Goal: Answer question/provide support

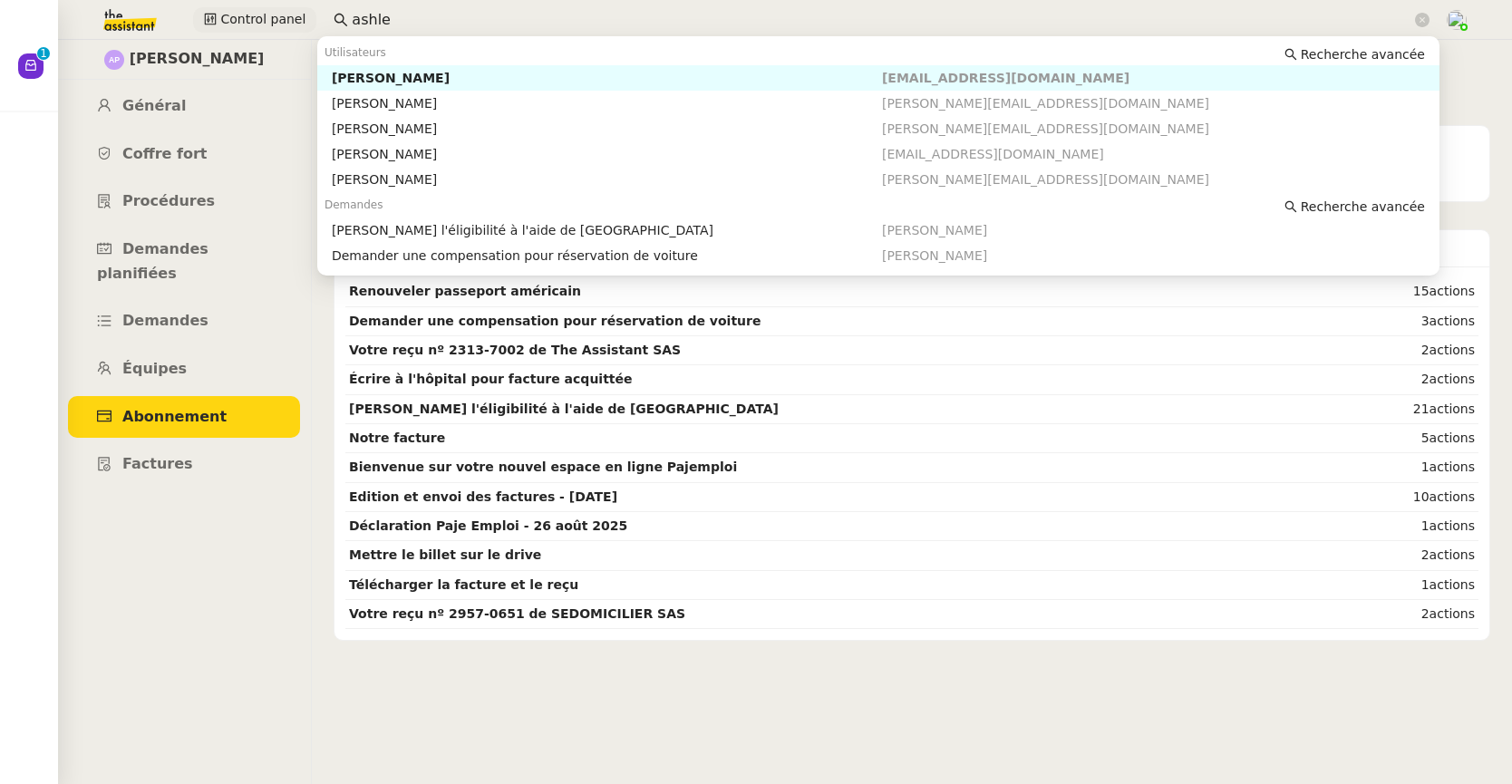
drag, startPoint x: 396, startPoint y: 20, endPoint x: 298, endPoint y: 12, distance: 98.3
click at [298, 12] on div "Control panel ashle" at bounding box center [755, 20] width 1421 height 40
click at [391, 74] on div "[PERSON_NAME]" at bounding box center [607, 77] width 550 height 17
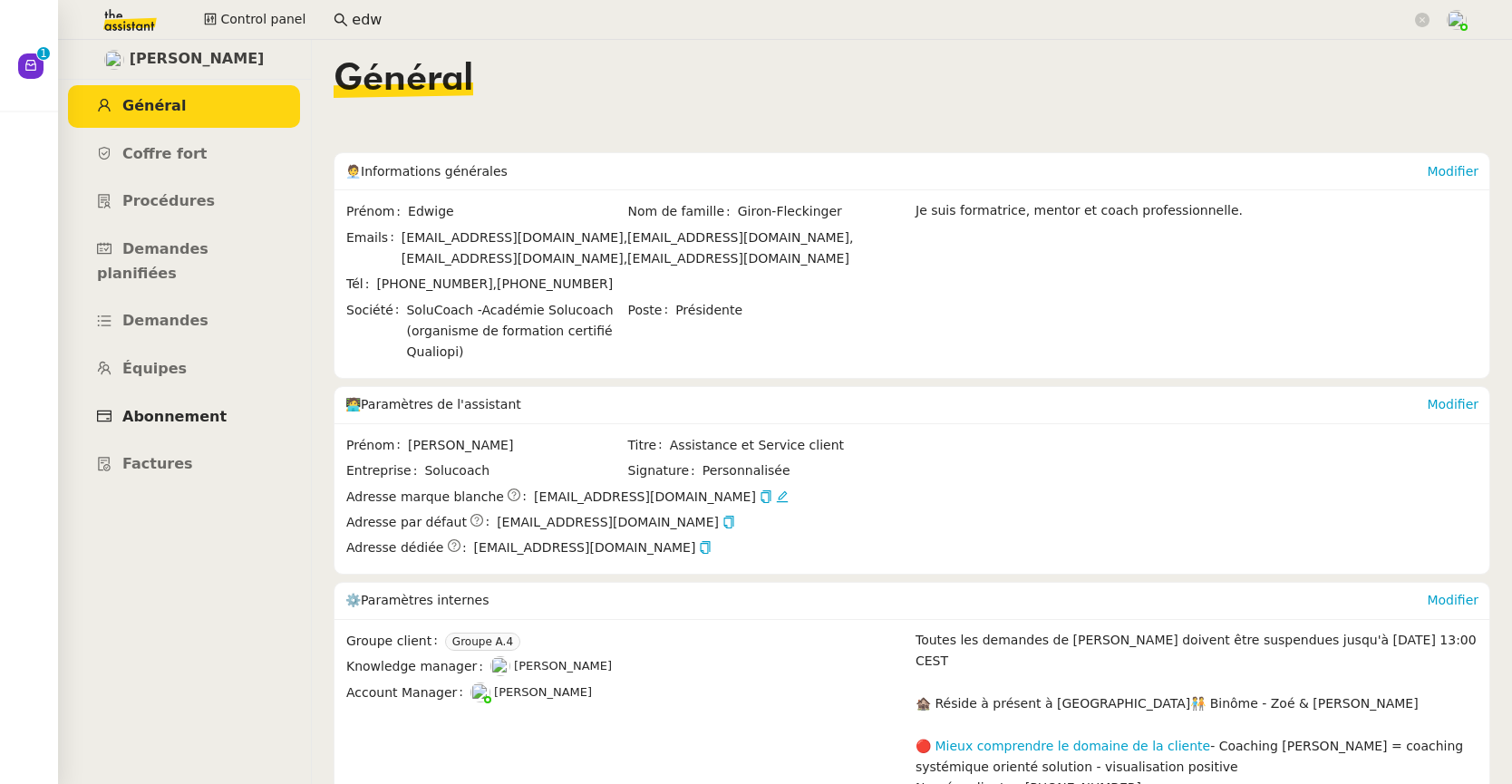
click at [207, 407] on span "Abonnement" at bounding box center [174, 416] width 104 height 18
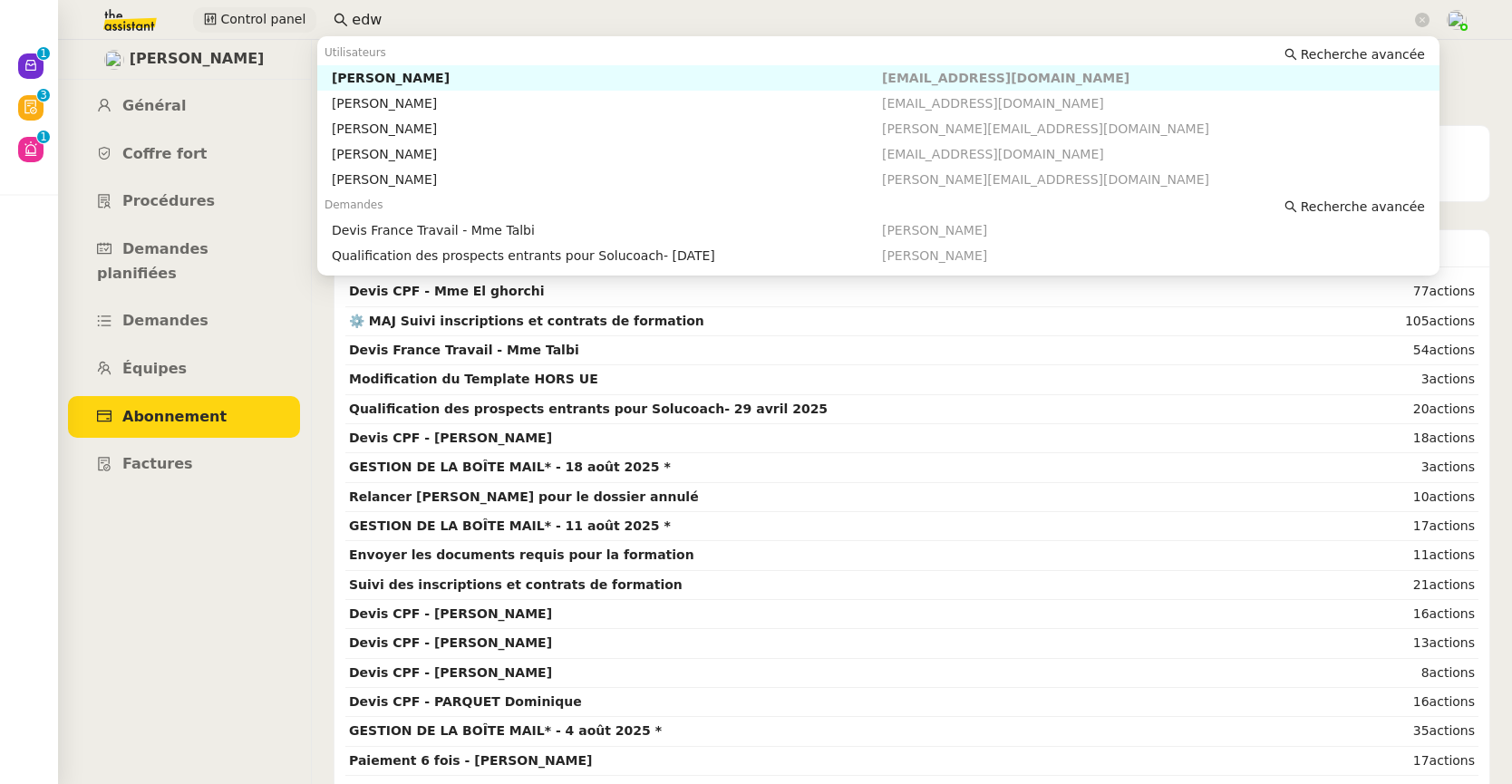
drag, startPoint x: 419, startPoint y: 23, endPoint x: 294, endPoint y: 17, distance: 125.1
click at [294, 17] on div "Control panel edw" at bounding box center [755, 20] width 1421 height 40
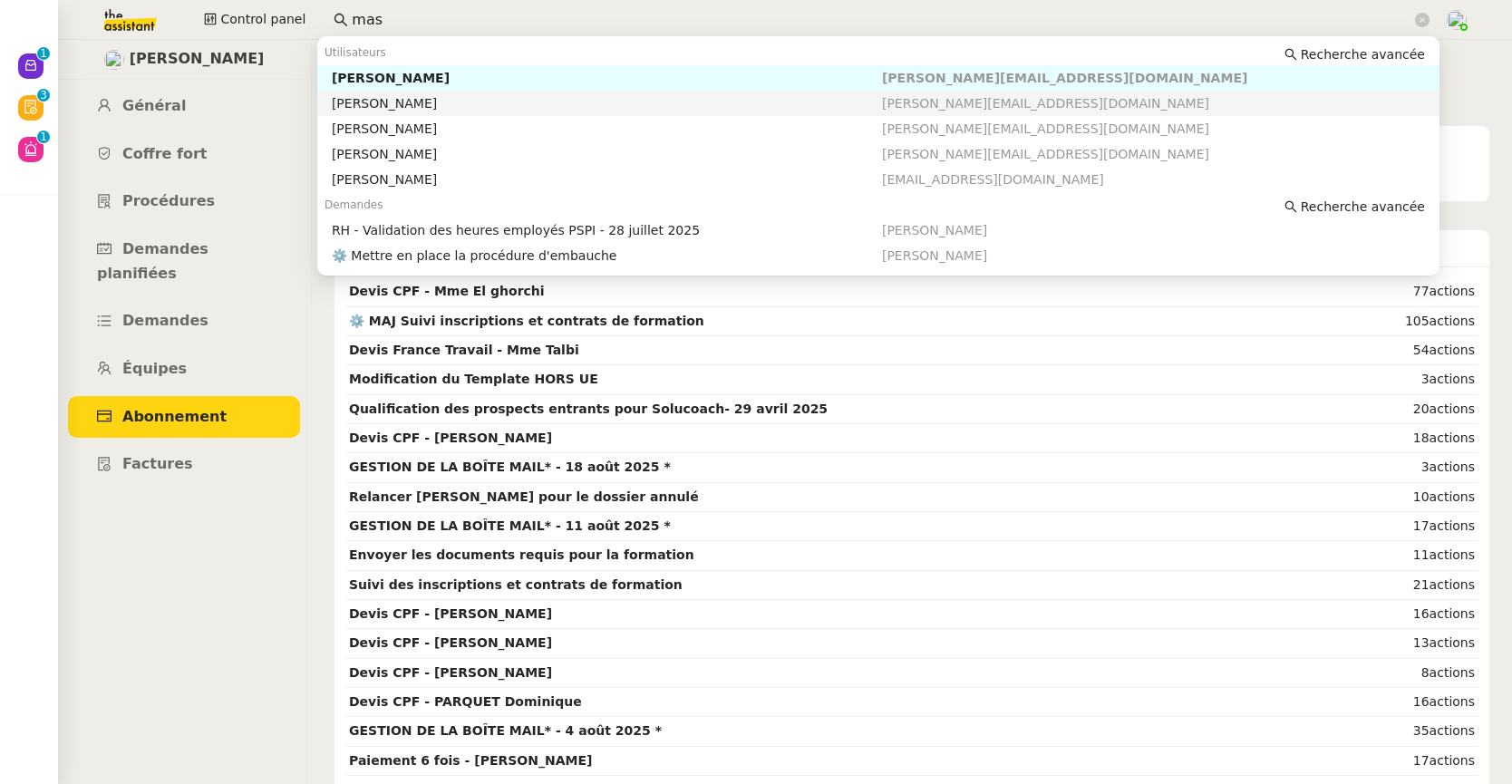
click at [370, 103] on div "[PERSON_NAME]" at bounding box center [607, 103] width 550 height 17
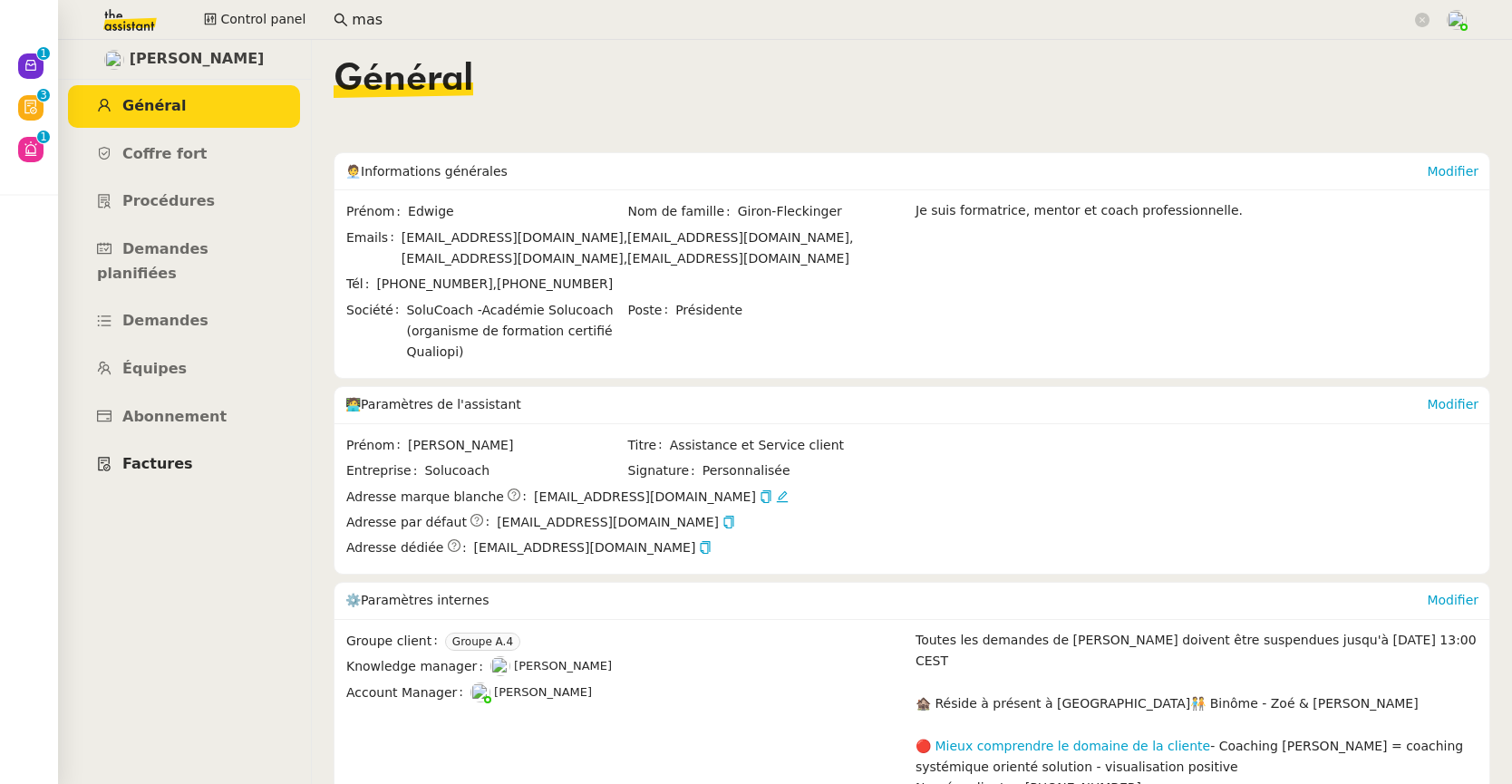
click at [159, 451] on link "Factures" at bounding box center [183, 464] width 232 height 42
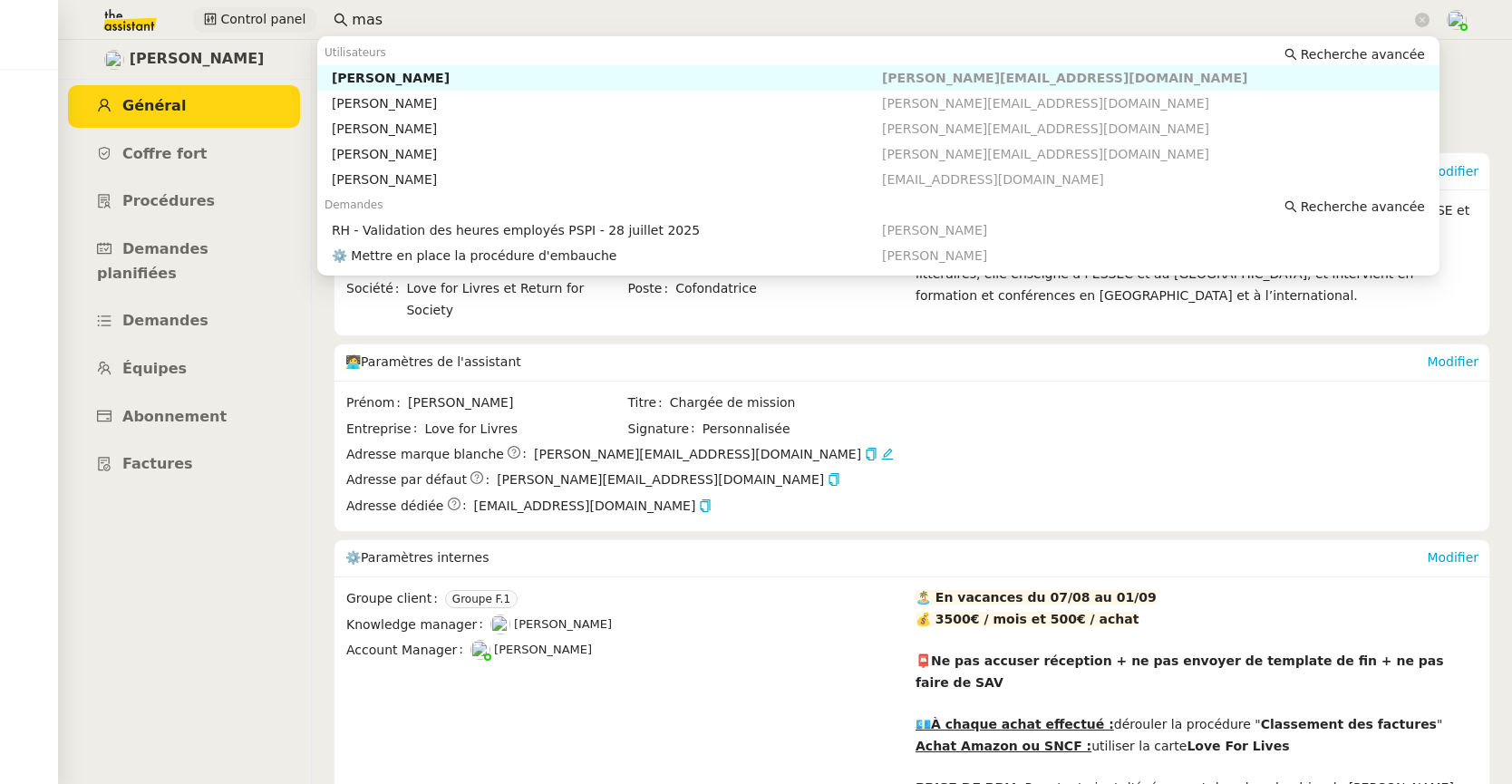
drag, startPoint x: 418, startPoint y: 15, endPoint x: 307, endPoint y: 10, distance: 111.1
click at [307, 10] on div "Control panel mas" at bounding box center [755, 20] width 1421 height 40
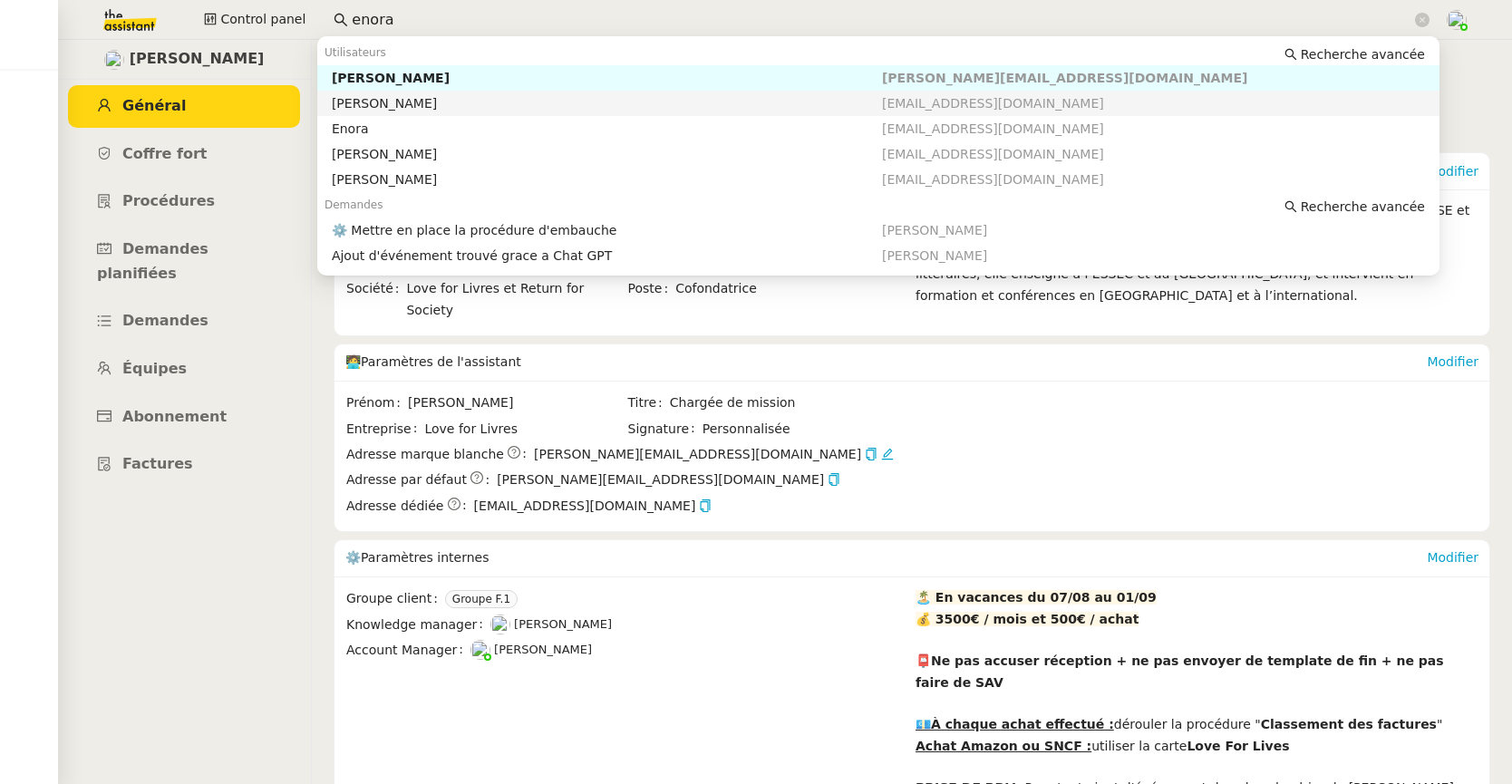
click at [378, 97] on div "[PERSON_NAME]" at bounding box center [607, 103] width 550 height 17
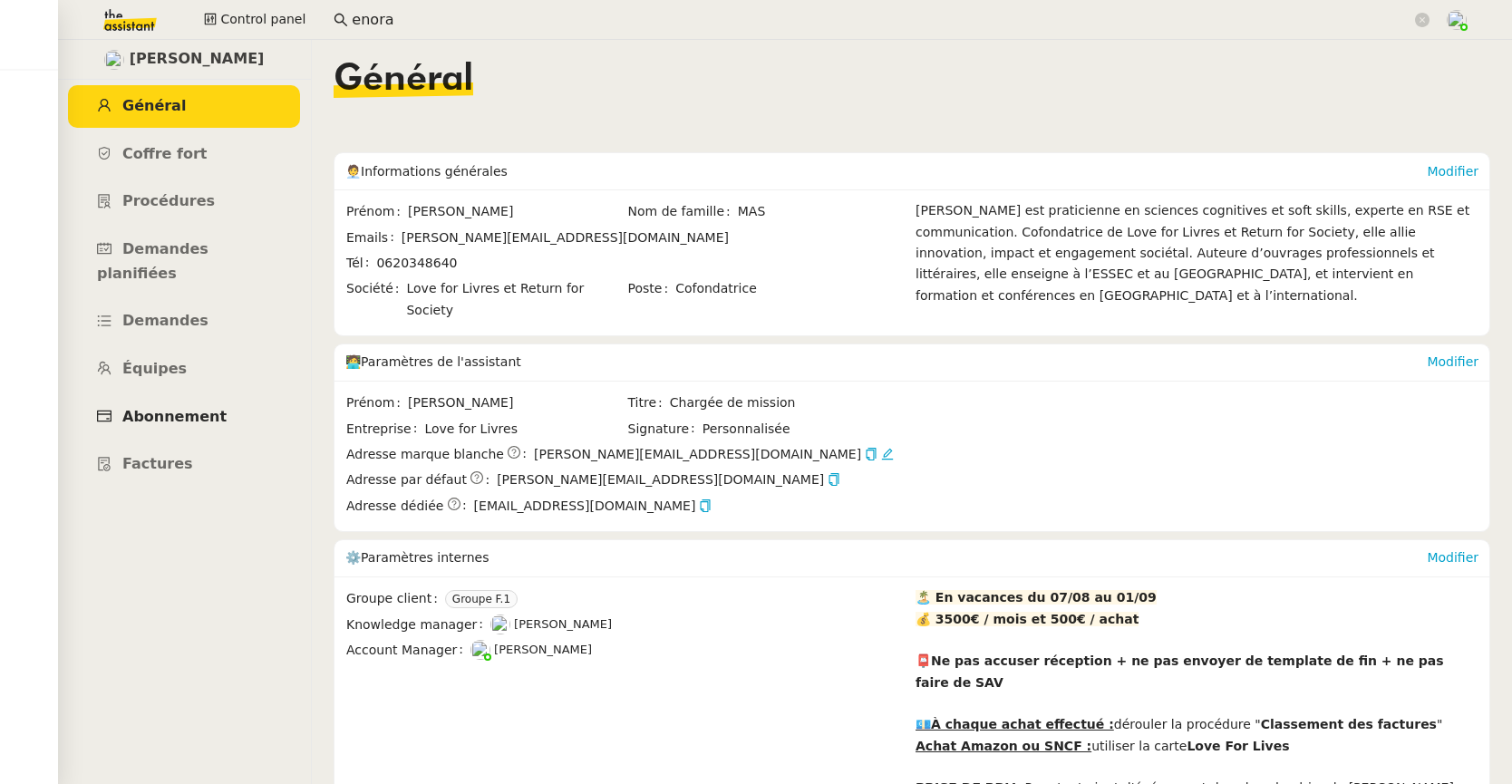
click at [189, 407] on span "Abonnement" at bounding box center [174, 416] width 104 height 18
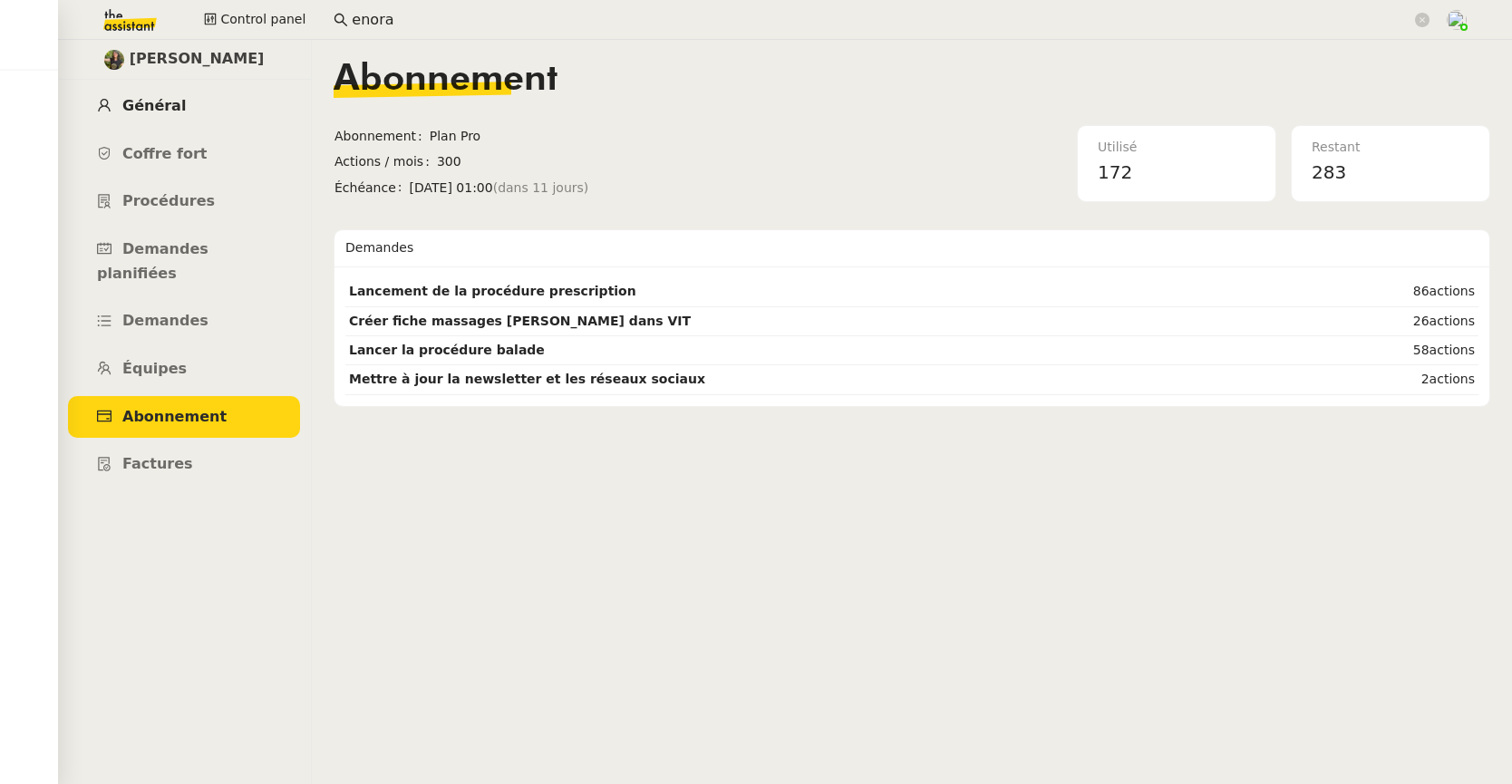
click at [139, 98] on span "Général" at bounding box center [154, 106] width 64 height 18
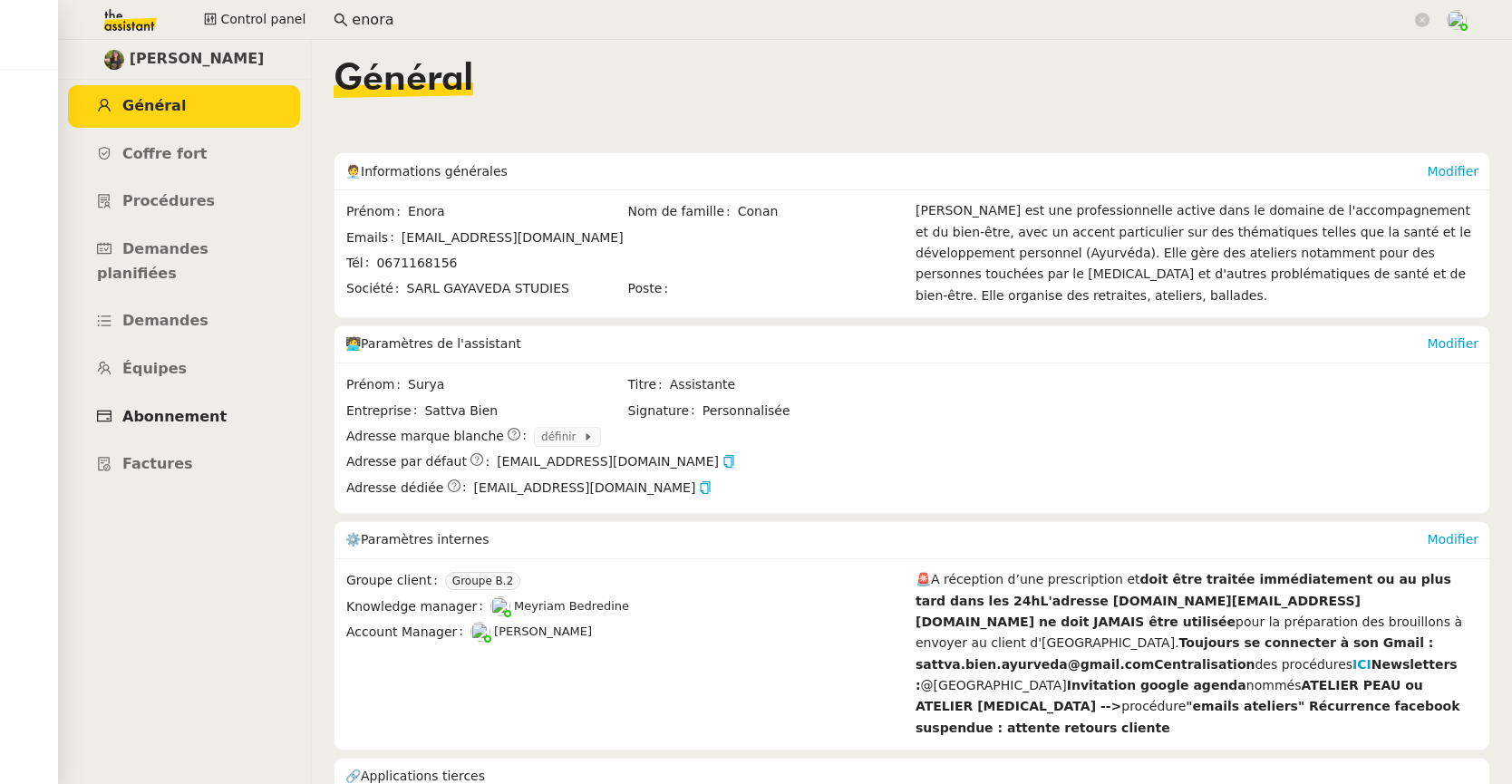
click at [147, 407] on span "Abonnement" at bounding box center [174, 416] width 104 height 18
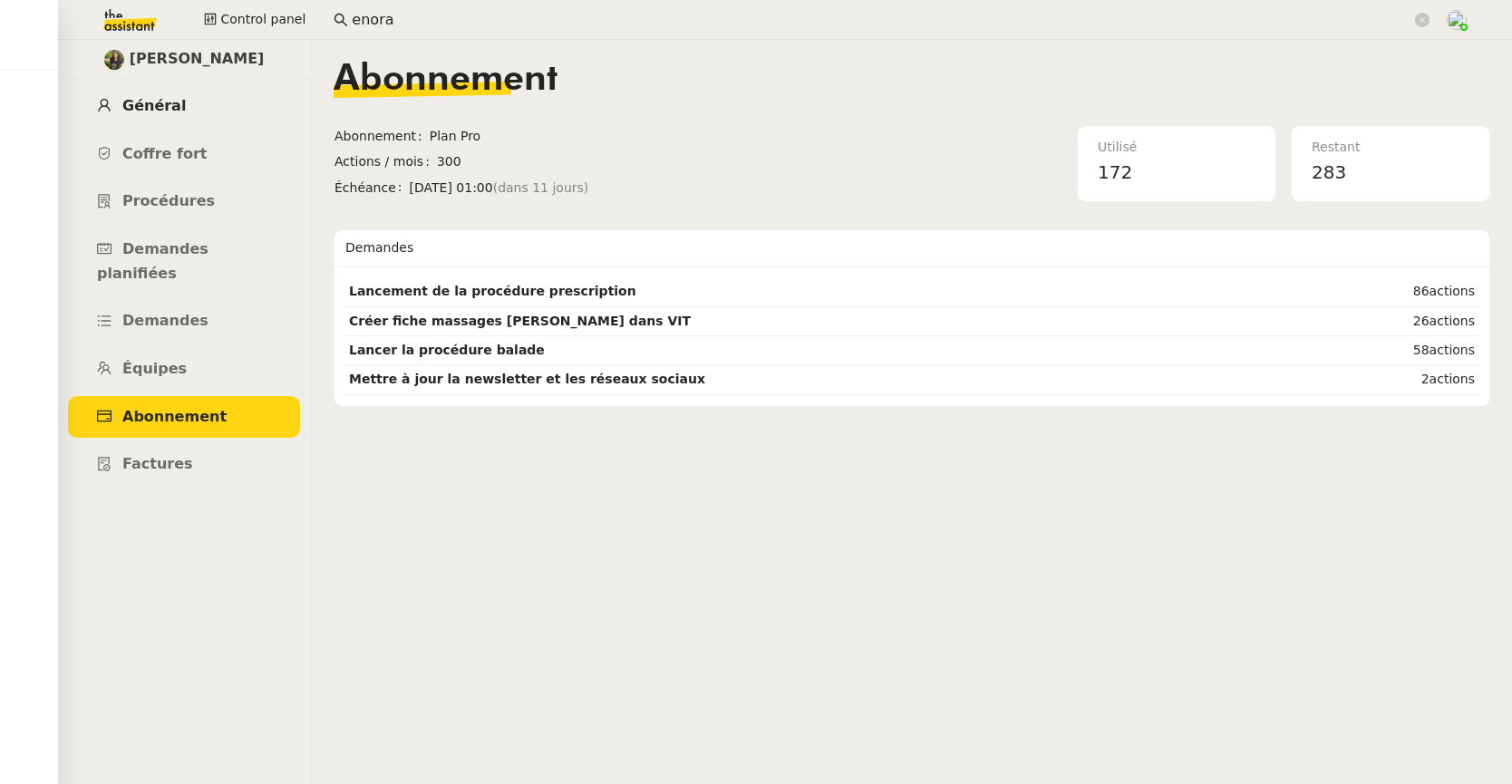
click at [152, 97] on span "Général" at bounding box center [154, 106] width 64 height 18
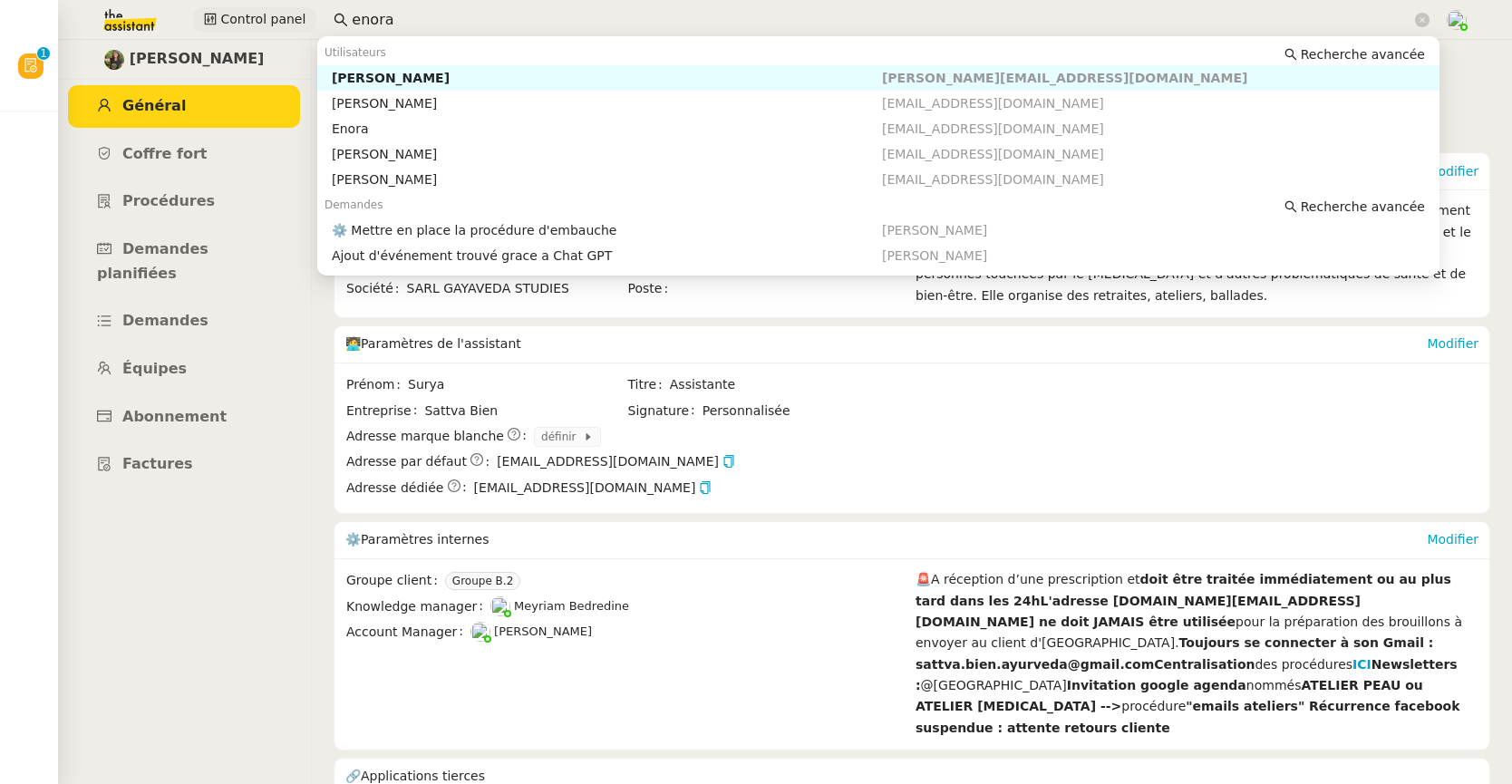
drag, startPoint x: 437, startPoint y: 22, endPoint x: 247, endPoint y: 21, distance: 190.0
click at [247, 21] on div "Control panel enora" at bounding box center [755, 20] width 1421 height 40
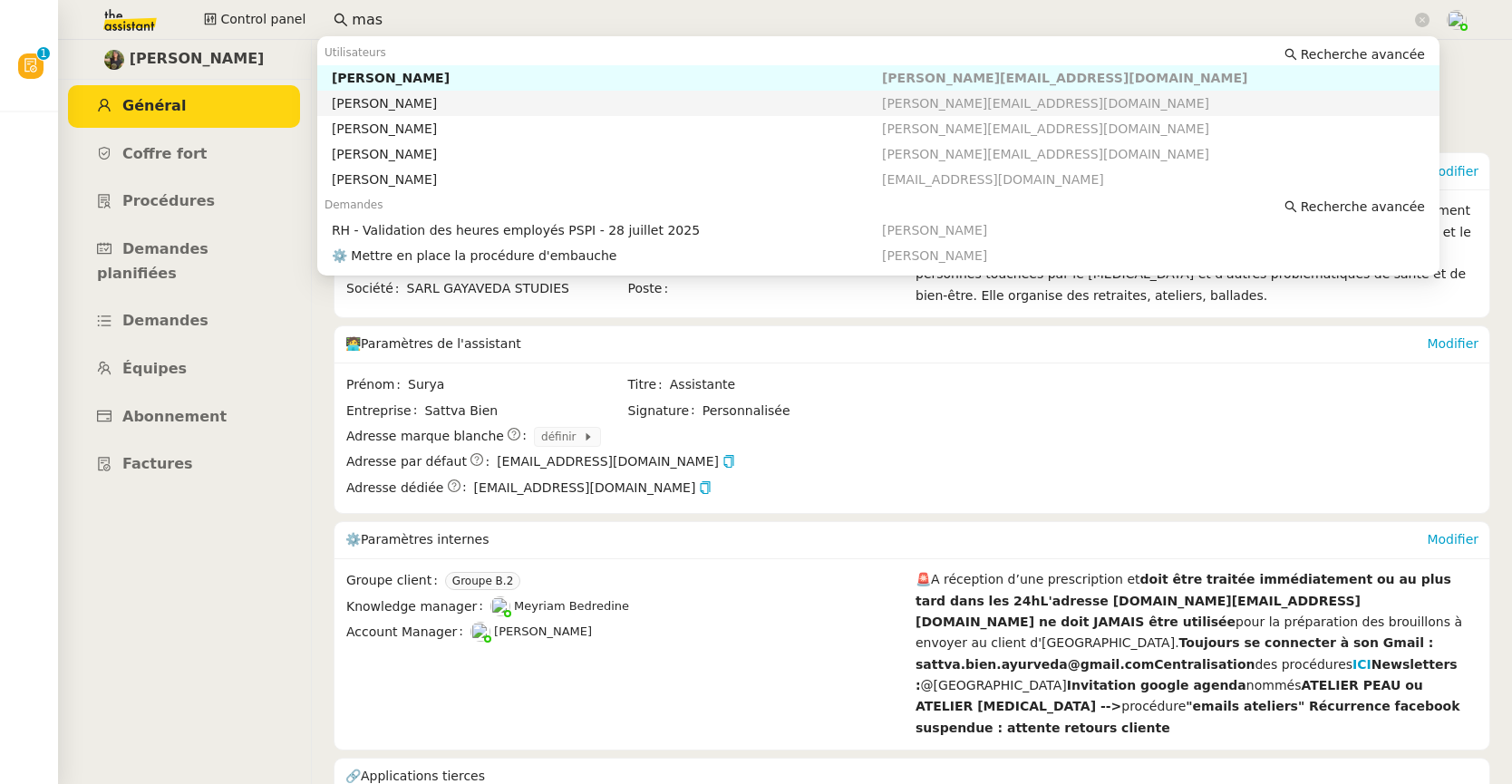
click at [332, 105] on div "[PERSON_NAME]" at bounding box center [607, 103] width 550 height 17
type input "mas"
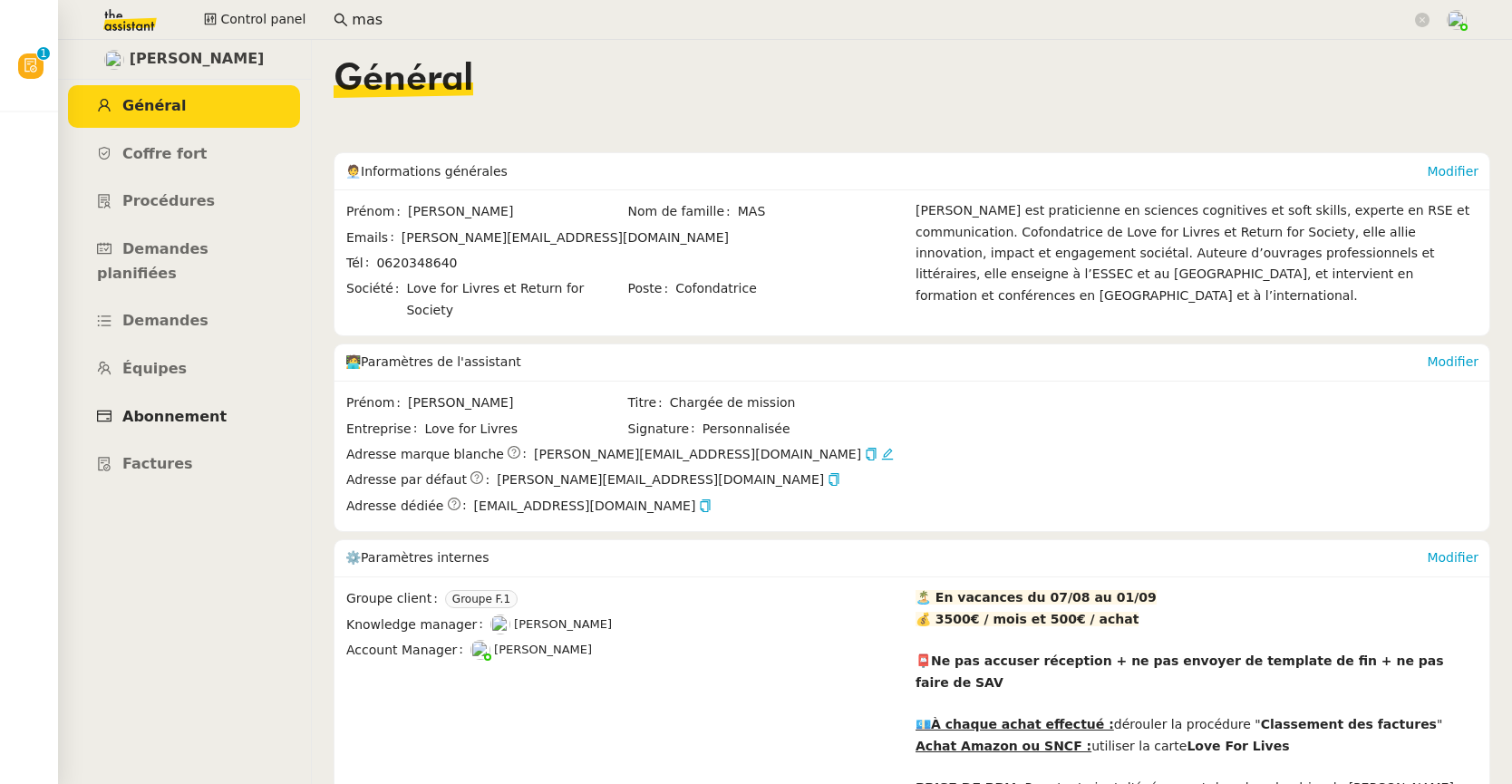
click at [194, 395] on link "Abonnement" at bounding box center [183, 416] width 232 height 42
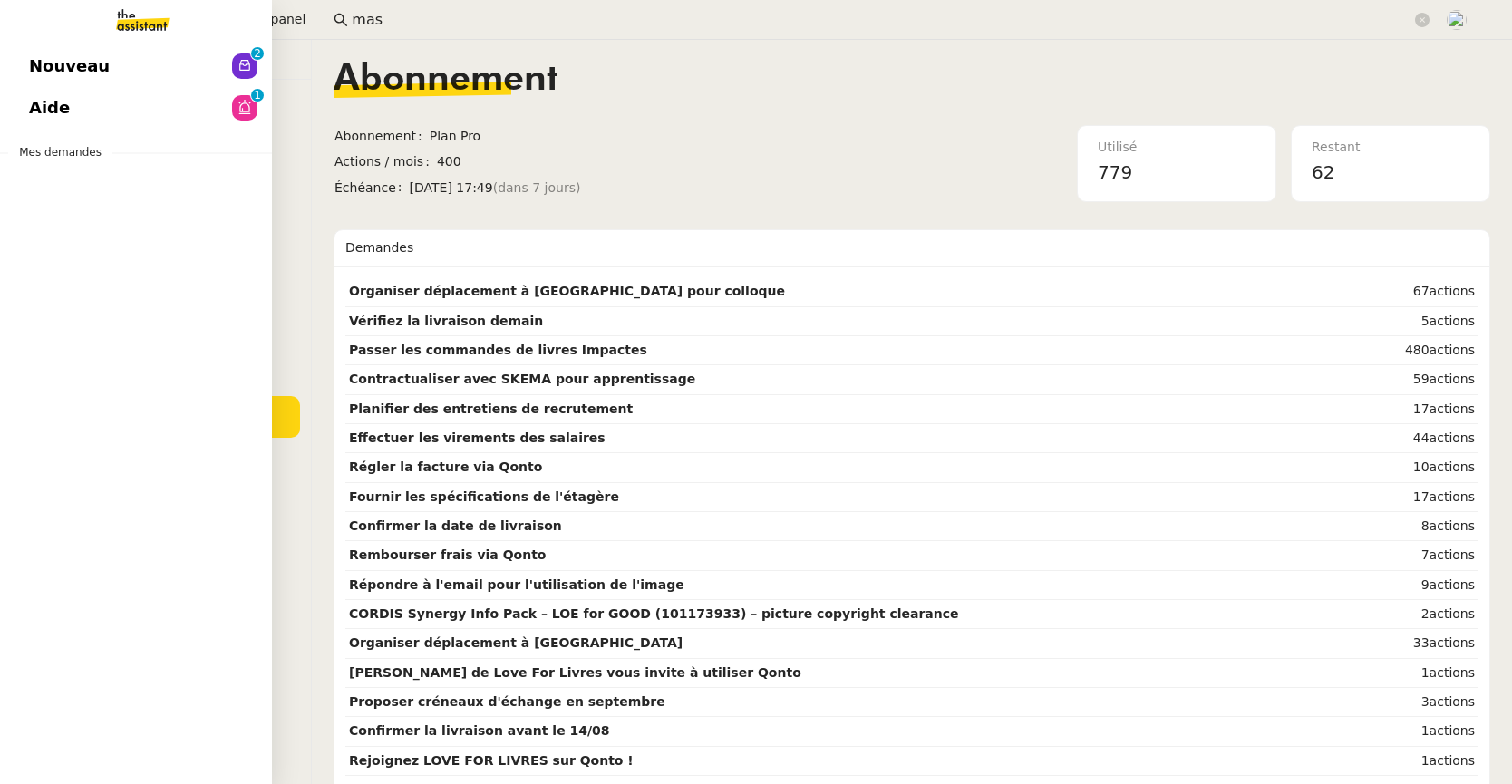
click at [38, 61] on span "Nouveau" at bounding box center [70, 67] width 80 height 27
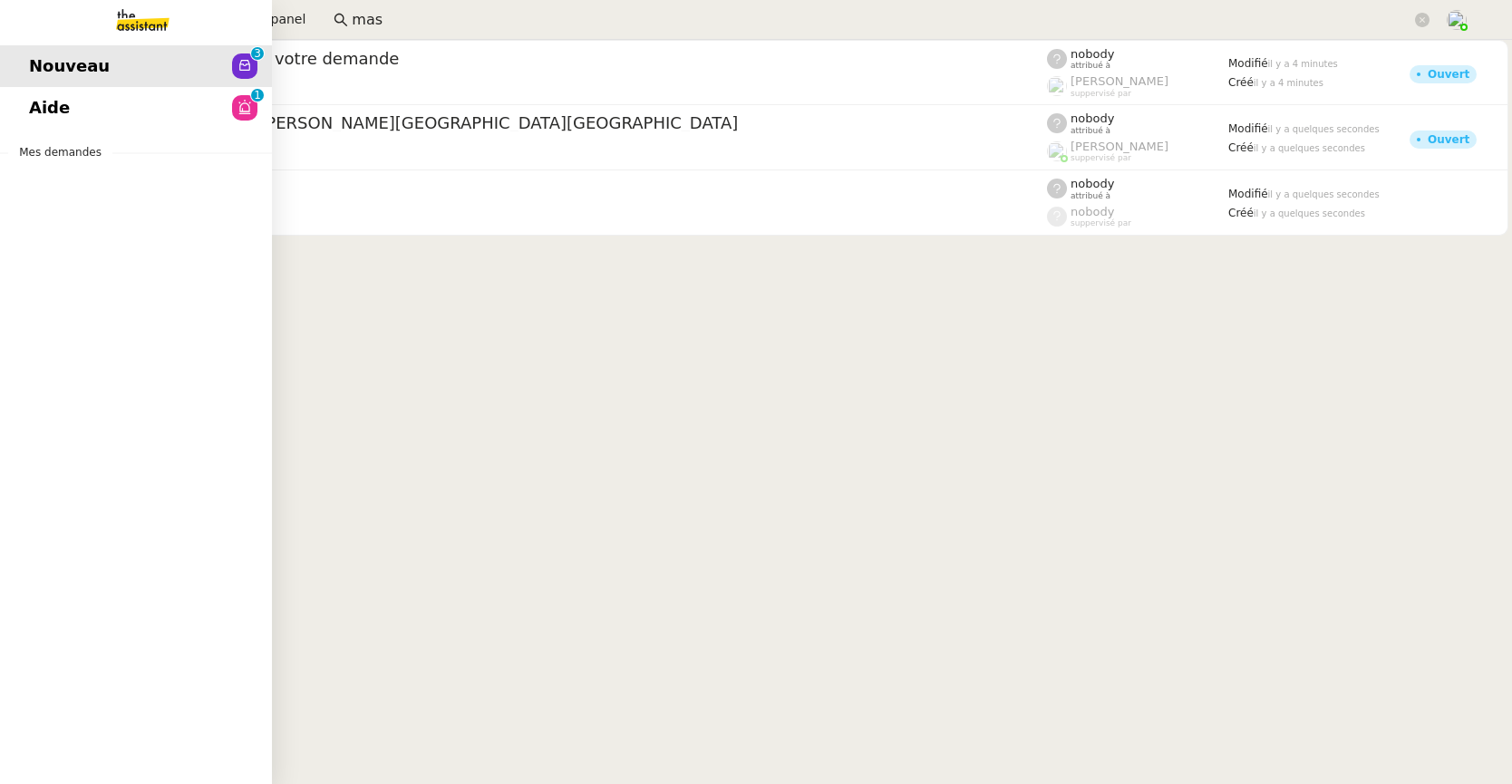
click at [44, 105] on span "Aide" at bounding box center [50, 108] width 41 height 27
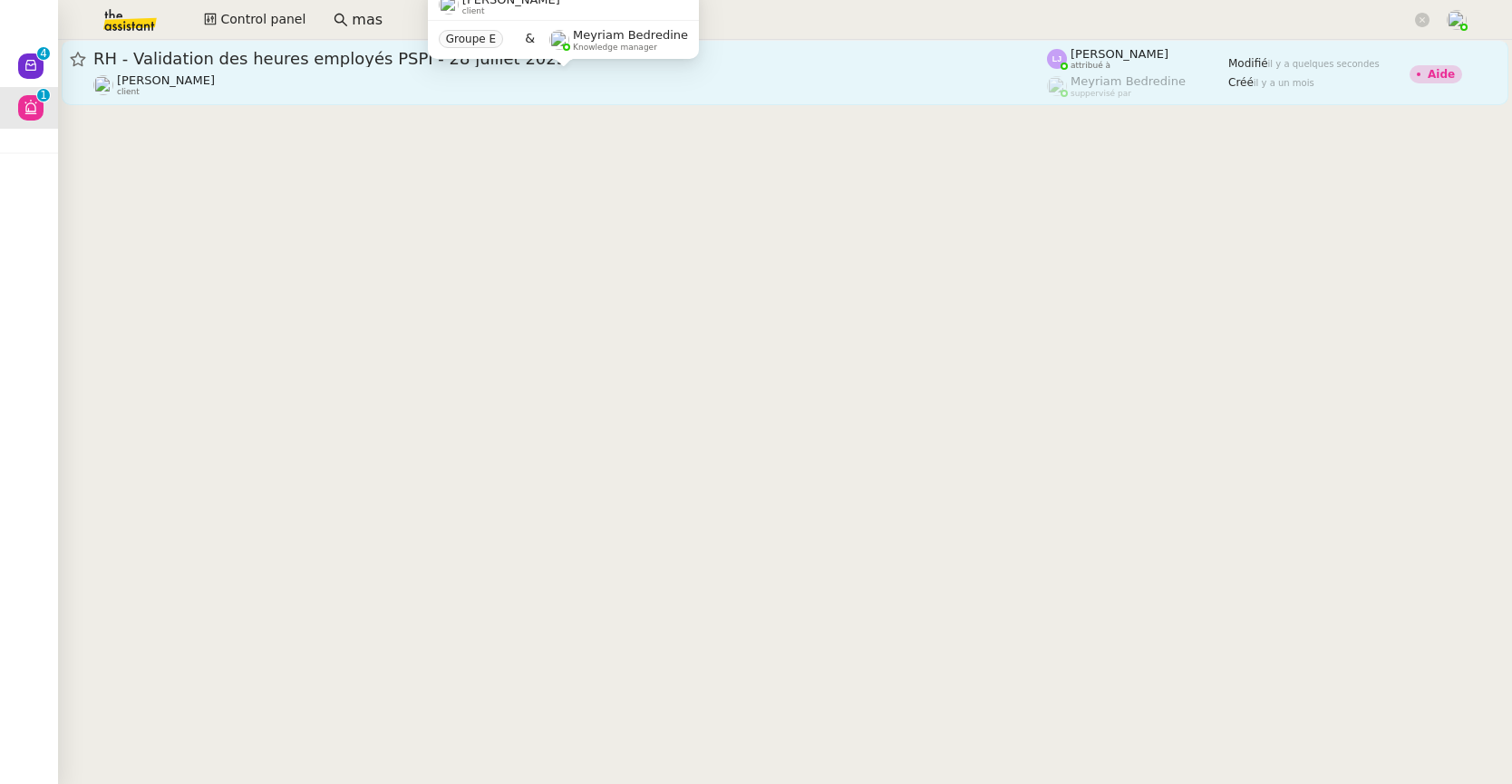
click at [371, 74] on div "[PERSON_NAME] client" at bounding box center [570, 85] width 954 height 23
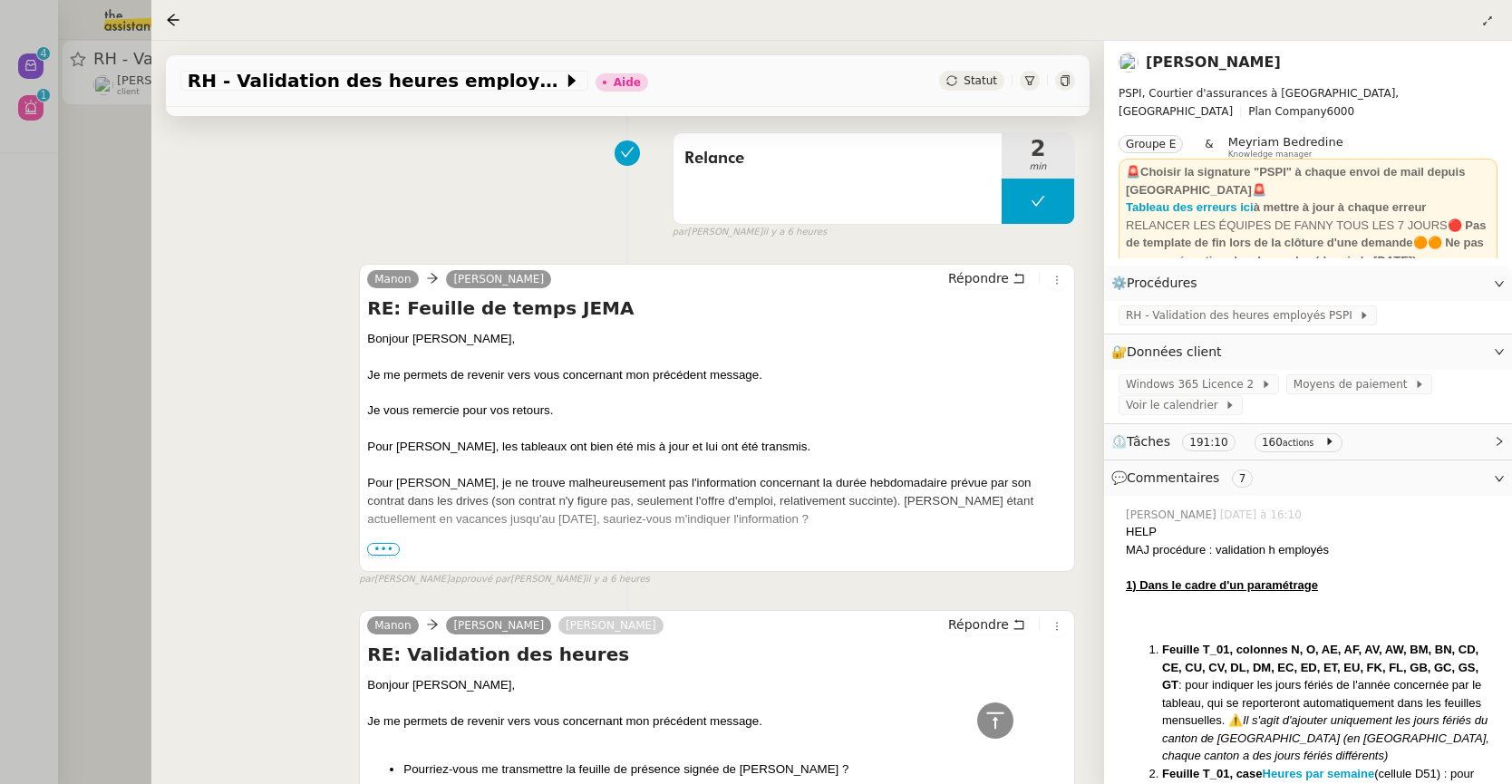
scroll to position [2574, 0]
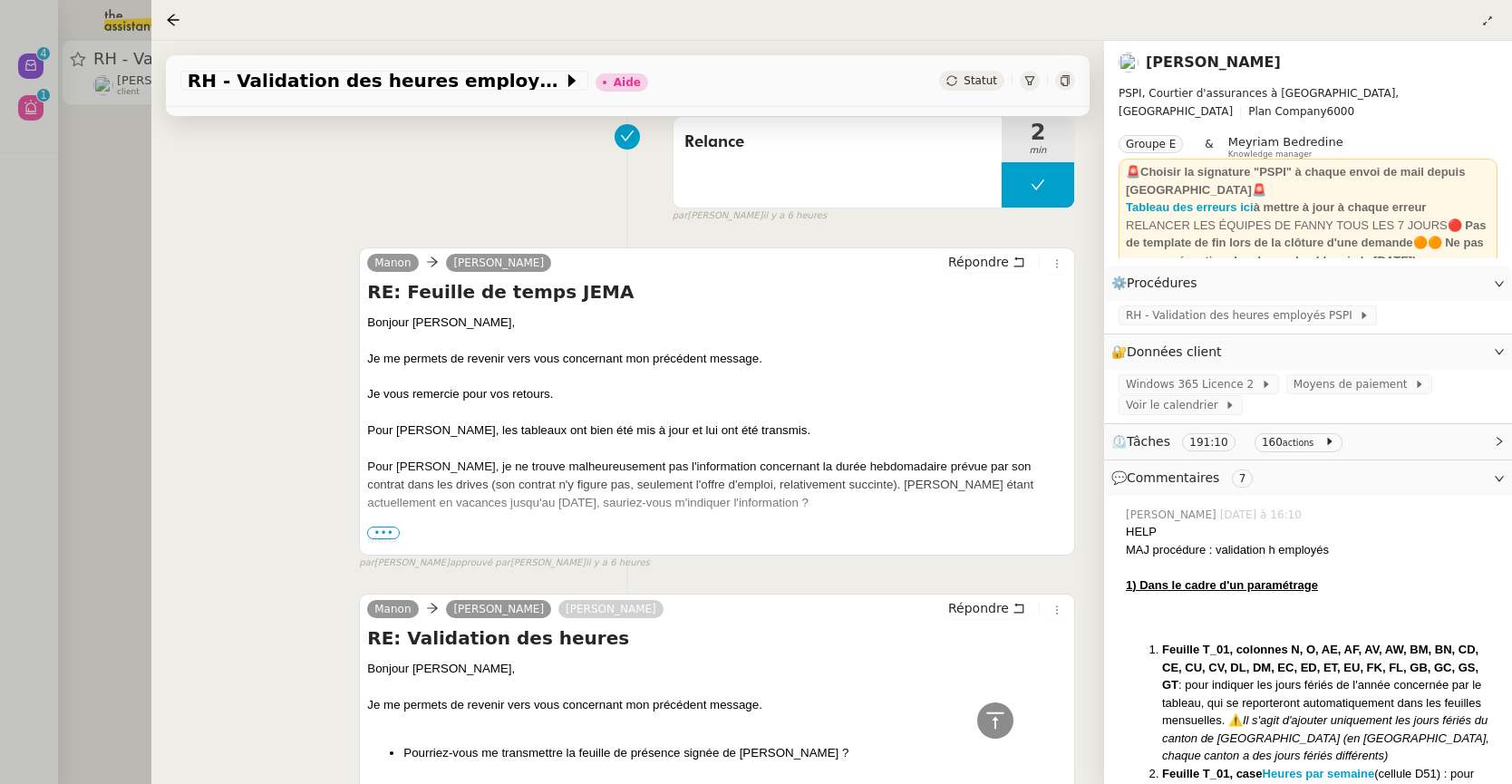
click at [386, 539] on span "•••" at bounding box center [383, 532] width 32 height 13
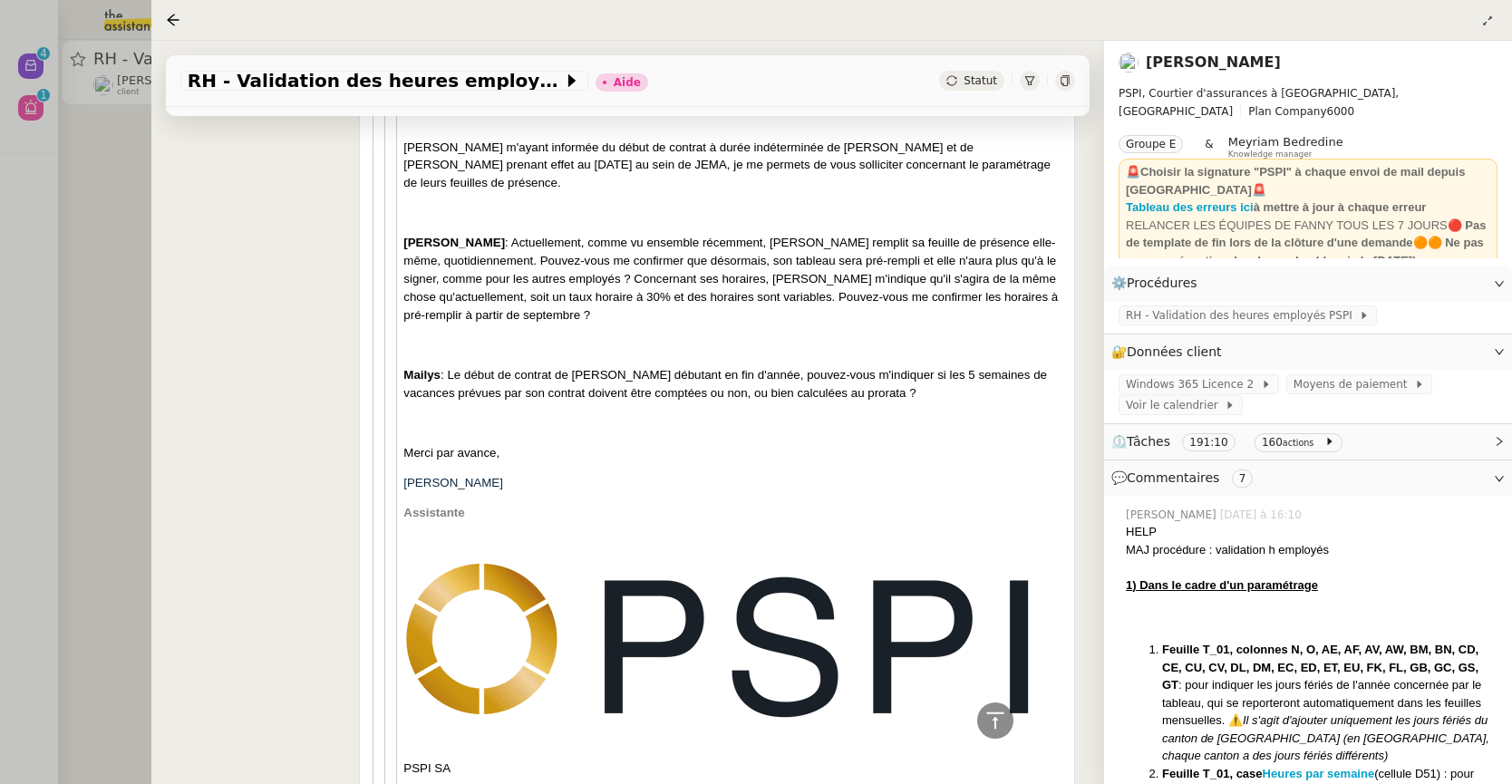
scroll to position [6621, 0]
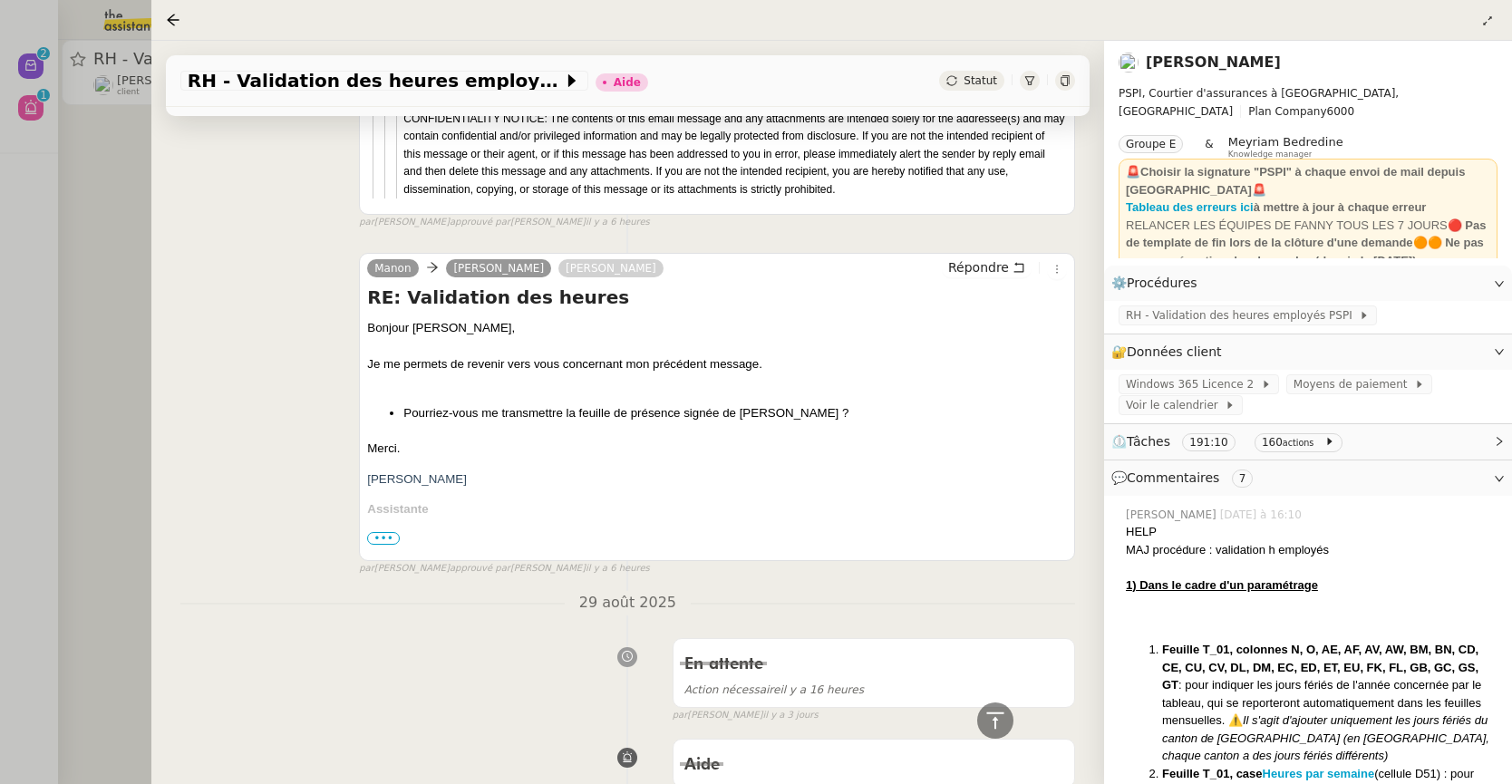
click at [34, 67] on div at bounding box center [756, 392] width 1512 height 784
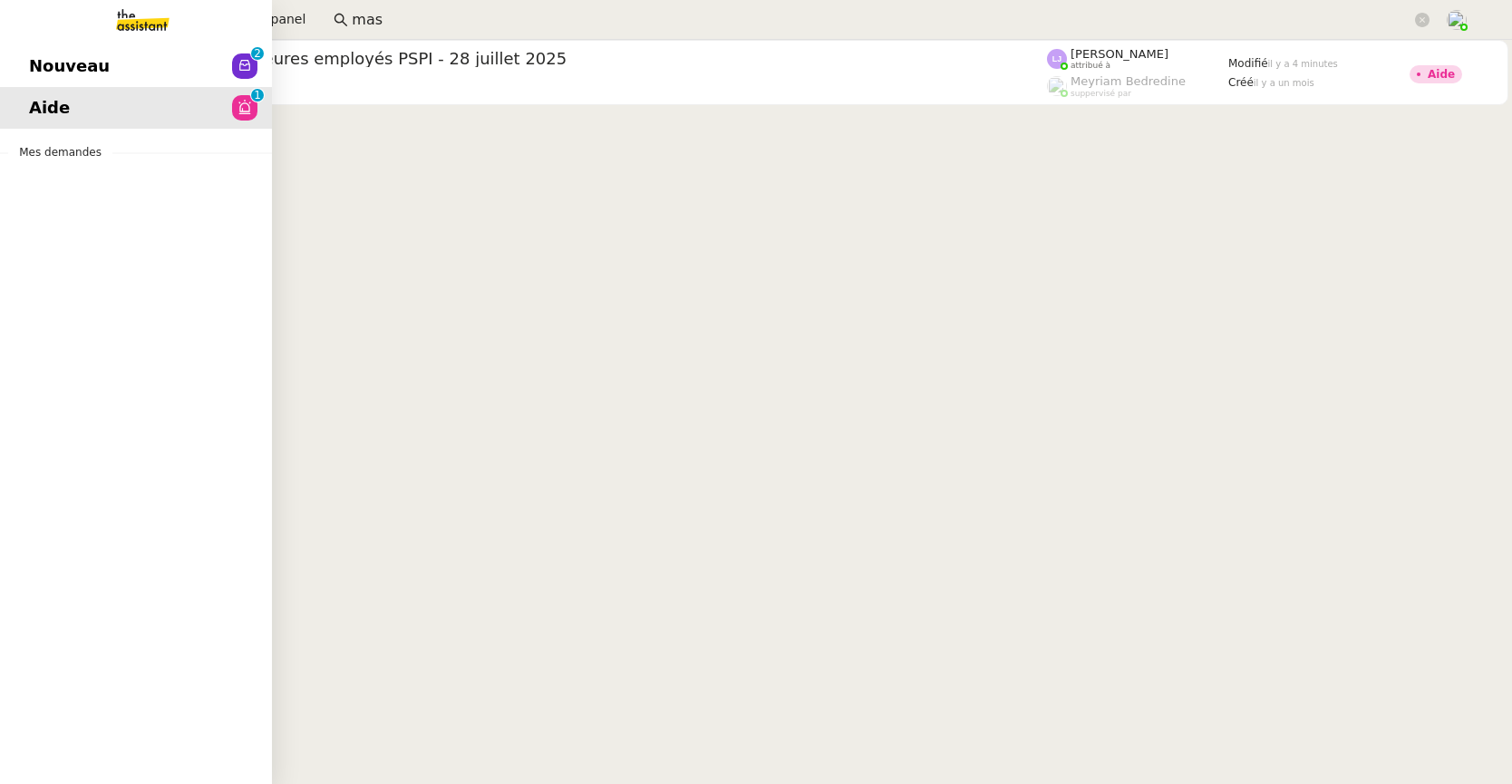
click at [33, 67] on link "Nouveau 0 1 2 3 4 5 6 7 8 9" at bounding box center [136, 66] width 272 height 42
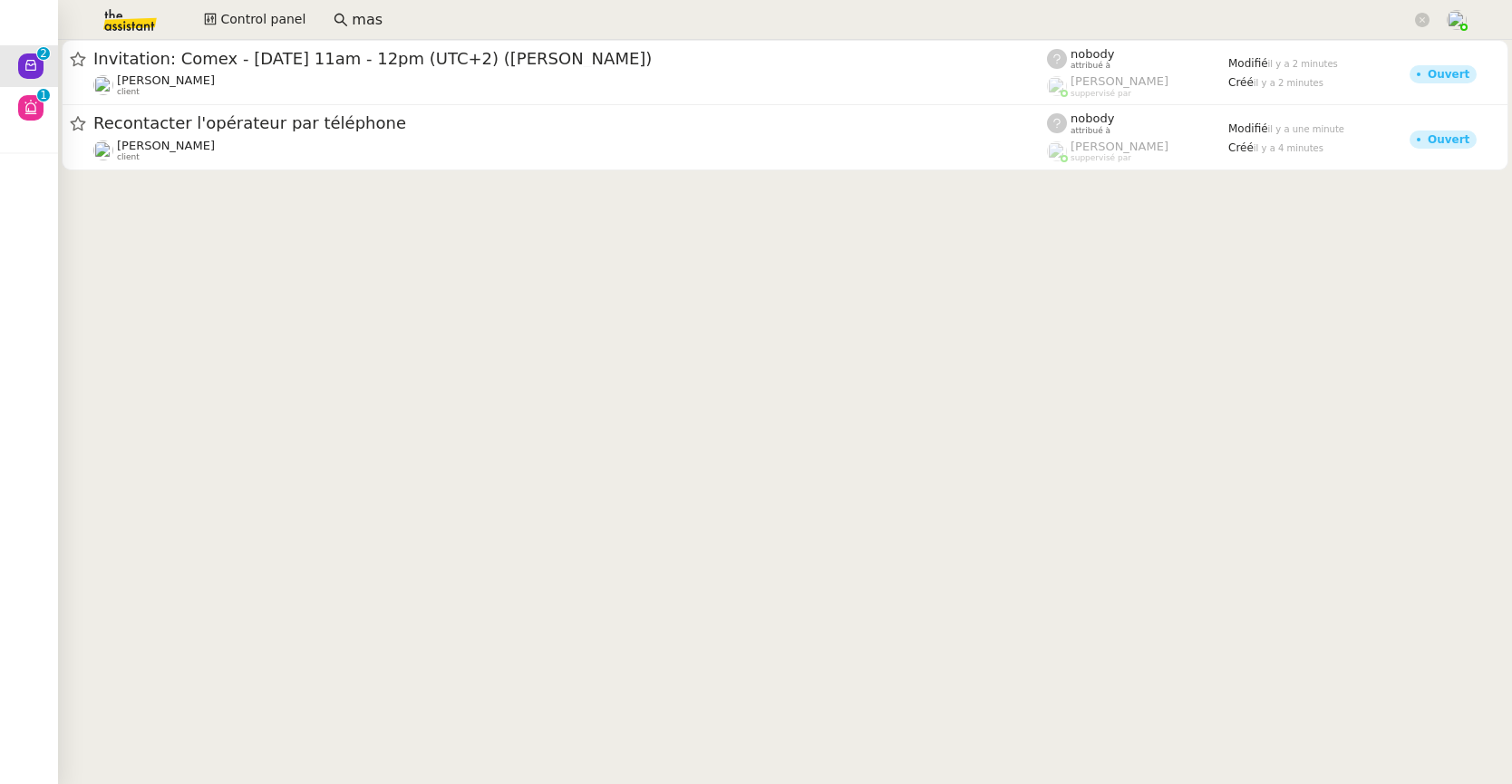
click at [523, 313] on cdk-virtual-scroll-viewport "Invitation: Comex - [DATE] 11am - 12pm (UTC+2) ([PERSON_NAME]) [PERSON_NAME] cl…" at bounding box center [784, 412] width 1453 height 744
